Goal: Find specific page/section: Find specific page/section

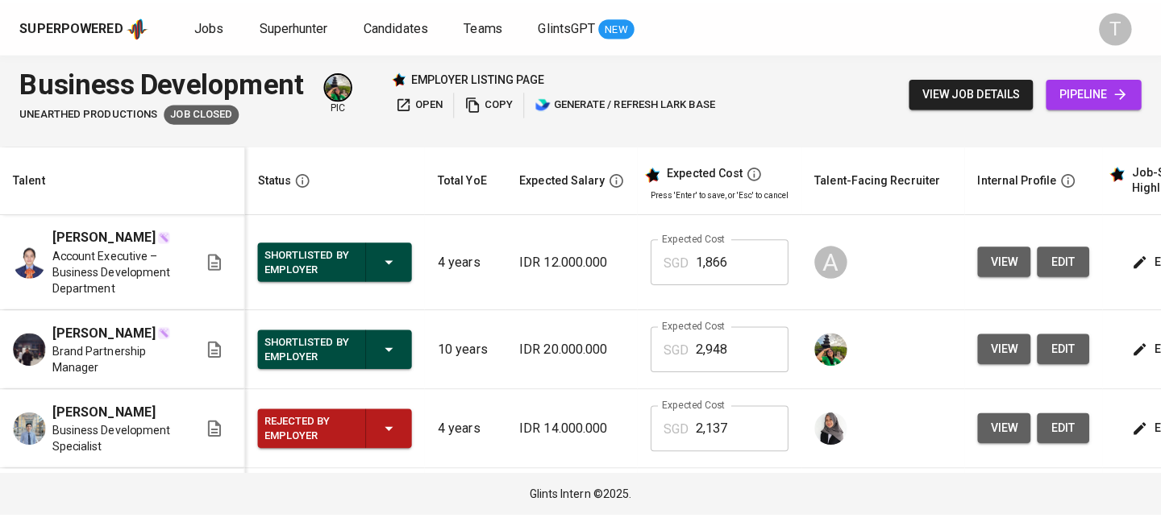
scroll to position [0, 219]
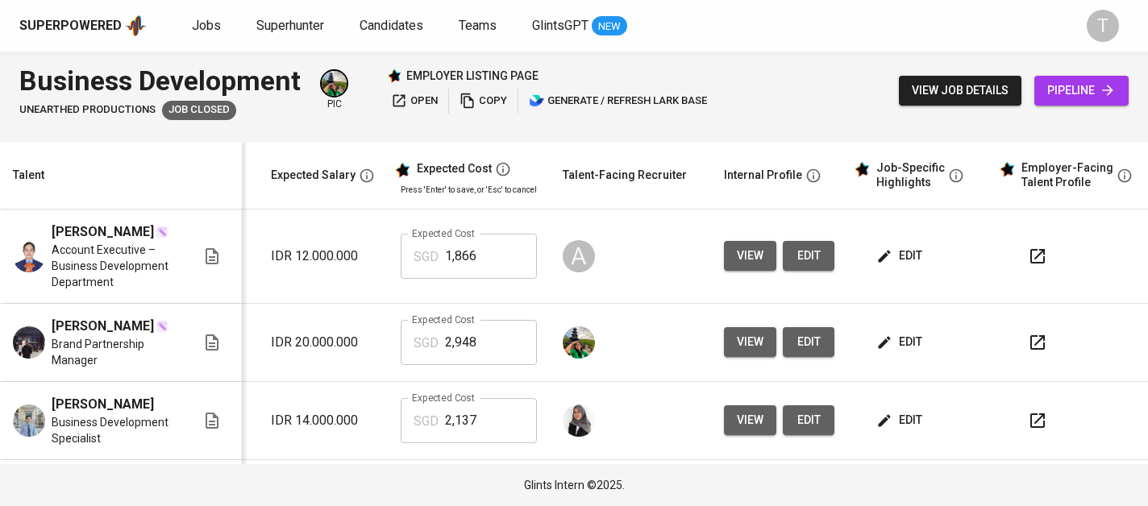
click at [419, 94] on span "open" at bounding box center [414, 101] width 47 height 19
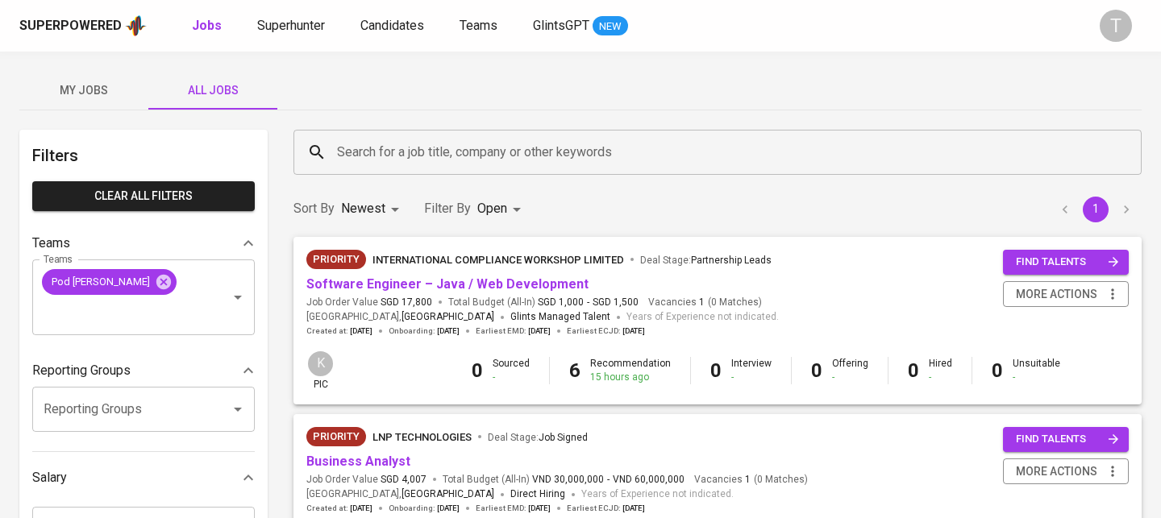
scroll to position [7, 0]
